Goal: Information Seeking & Learning: Find specific fact

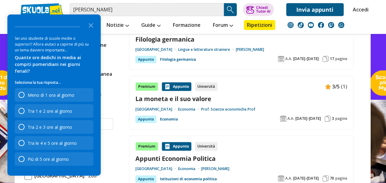
scroll to position [177, 0]
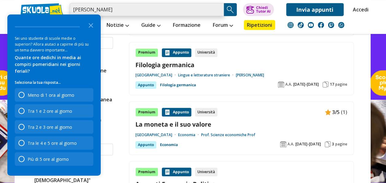
click at [146, 14] on input "[PERSON_NAME]" at bounding box center [147, 9] width 154 height 13
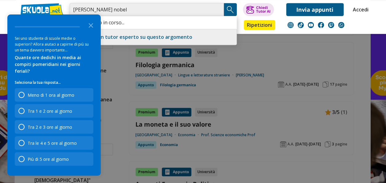
type input "[PERSON_NAME] nobel"
click at [92, 30] on icon "Close the survey" at bounding box center [91, 25] width 12 height 12
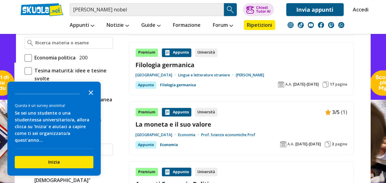
click at [91, 98] on icon "Close the survey" at bounding box center [91, 92] width 12 height 12
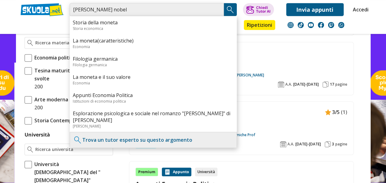
click at [143, 10] on input "[PERSON_NAME] nobel" at bounding box center [147, 9] width 154 height 13
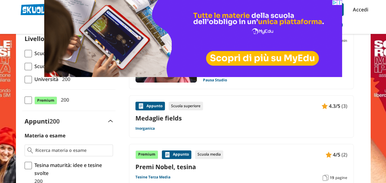
scroll to position [48, 0]
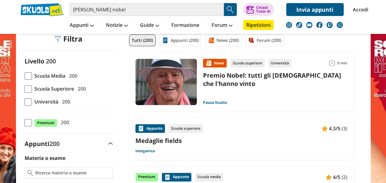
click at [250, 75] on link "Premio Nobel: tutti gli italiani che l'hanno vinto" at bounding box center [272, 79] width 138 height 17
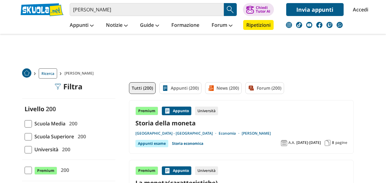
scroll to position [177, 0]
